Goal: Task Accomplishment & Management: Manage account settings

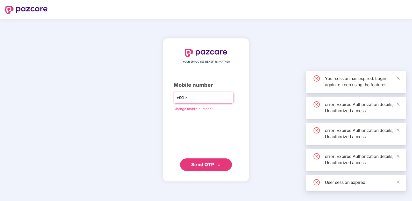
click at [217, 93] on div "+91" at bounding box center [204, 98] width 60 height 12
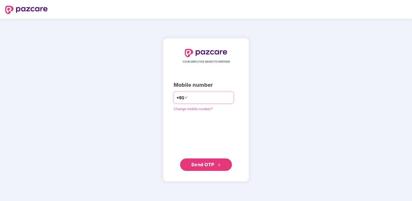
click at [191, 97] on input "number" at bounding box center [209, 97] width 43 height 8
click at [188, 97] on input "**********" at bounding box center [209, 97] width 43 height 8
type input "**********"
click at [124, 117] on div "**********" at bounding box center [206, 110] width 412 height 182
click at [209, 164] on span "Send OTP" at bounding box center [202, 163] width 23 height 5
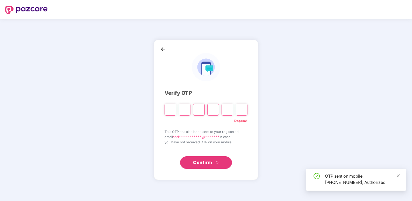
click at [170, 111] on input "Please enter verification code. Digit 1" at bounding box center [171, 109] width 12 height 12
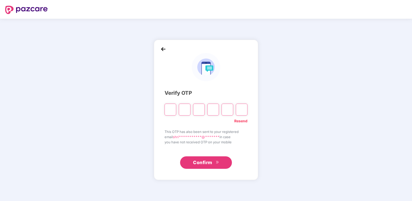
type input "*"
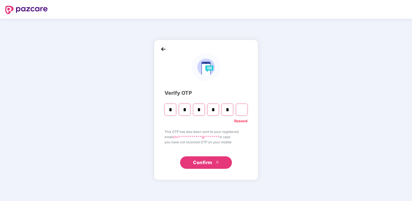
type input "*"
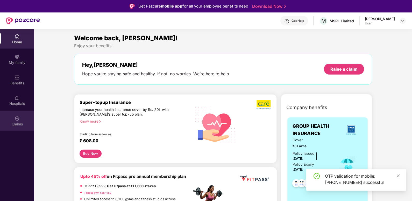
click at [14, 118] on div "Claims" at bounding box center [17, 120] width 34 height 19
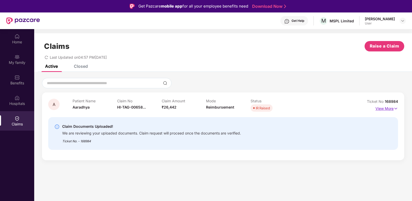
click at [394, 109] on img at bounding box center [396, 109] width 4 height 6
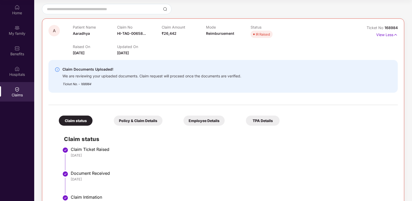
scroll to position [112, 0]
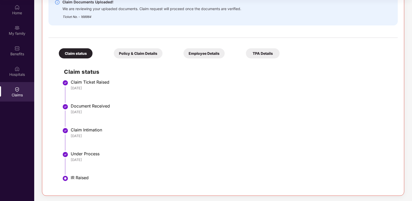
click at [261, 56] on div "TPA Details" at bounding box center [263, 53] width 34 height 10
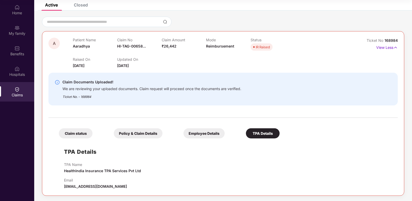
click at [28, 94] on div "Claims" at bounding box center [17, 94] width 34 height 5
click at [15, 89] on img at bounding box center [17, 89] width 5 height 5
click at [20, 62] on div "Hospitals" at bounding box center [17, 70] width 34 height 19
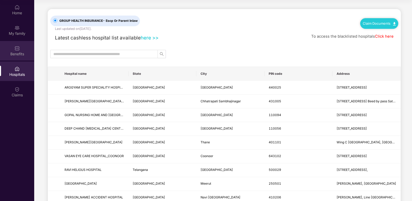
click at [16, 45] on div "Benefits" at bounding box center [17, 50] width 34 height 19
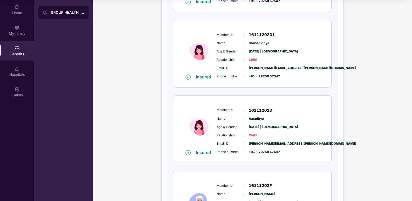
scroll to position [352, 0]
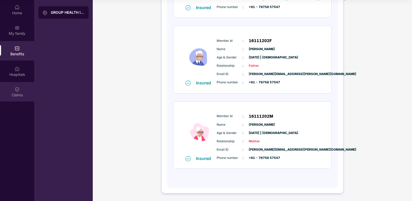
click at [16, 96] on div "Claims" at bounding box center [17, 94] width 34 height 5
